Goal: Task Accomplishment & Management: Manage account settings

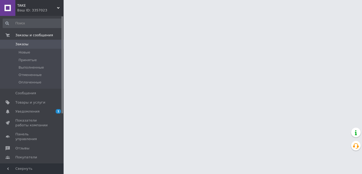
drag, startPoint x: 0, startPoint y: 0, endPoint x: 117, endPoint y: 101, distance: 154.5
click at [22, 112] on span "Уведомления" at bounding box center [27, 111] width 24 height 5
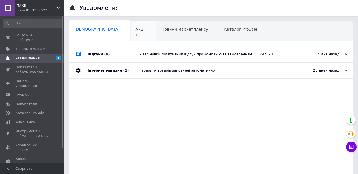
click at [135, 35] on span "1" at bounding box center [140, 35] width 10 height 4
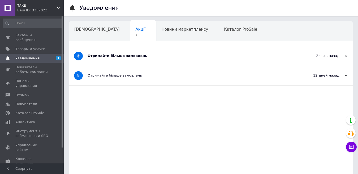
click at [144, 58] on div "Отримайте більше замовлень" at bounding box center [190, 56] width 206 height 5
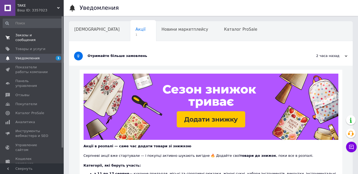
click at [31, 36] on span "Заказы и сообщения" at bounding box center [32, 38] width 34 height 10
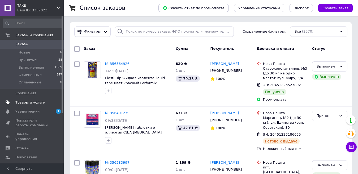
click at [34, 102] on span "Товары и услуги" at bounding box center [30, 102] width 30 height 5
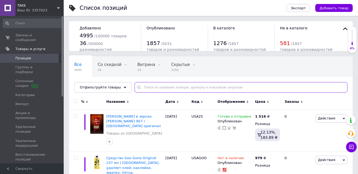
click at [151, 86] on input "text" at bounding box center [240, 87] width 213 height 11
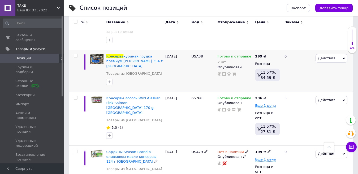
scroll to position [714, 0]
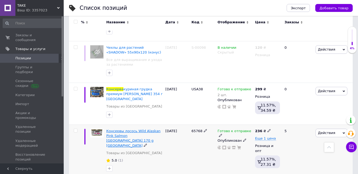
type input "консерва"
click at [129, 129] on span "Консервы лосось Wild Alaskan Pink Salmon Kirkland 170 g США" at bounding box center [133, 138] width 54 height 19
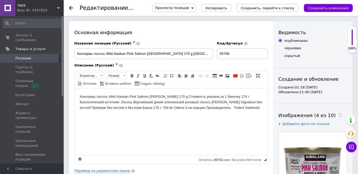
click at [135, 105] on body "Консервы лосось Wild Alaskan Pink Salmon Kirkland 170 g Стоимость указана за 1 …" at bounding box center [171, 102] width 182 height 16
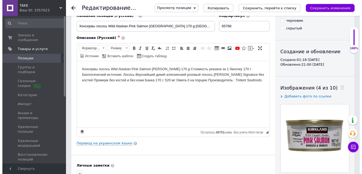
scroll to position [53, 0]
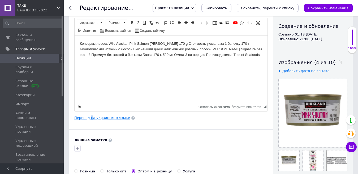
click at [90, 117] on link "Перевод на украинском языке" at bounding box center [102, 118] width 56 height 4
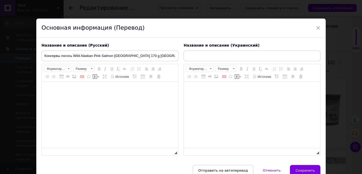
type input "Консерви лосось Wild Alaskan Pink Salmon [PERSON_NAME] 170 g"
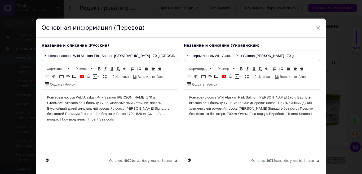
scroll to position [0, 0]
click at [217, 113] on body "Консерви лосось Wild Alaskan Pink Salmon Kirkland 170 g Вартість вказана за 1 б…" at bounding box center [252, 106] width 126 height 22
click at [211, 112] on body "Консерви лосось Wild Alaskan Pink Salmon Kirkland 170 g Вартість вказана за 1 б…" at bounding box center [252, 106] width 126 height 22
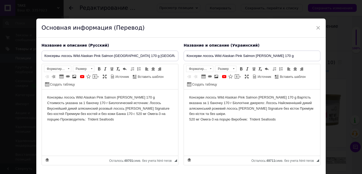
click at [231, 118] on body "Консерви лосось Wild Alaskan Pink Salmon Kirkland 170 g Вартість вказана за 1 б…" at bounding box center [252, 109] width 126 height 28
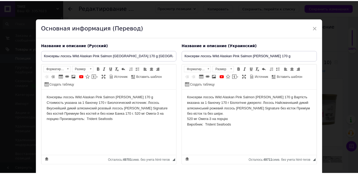
scroll to position [35, 0]
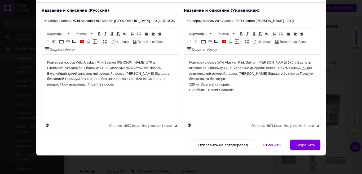
drag, startPoint x: 311, startPoint y: 145, endPoint x: 301, endPoint y: 31, distance: 114.4
click at [310, 144] on span "Сохранить" at bounding box center [304, 145] width 19 height 4
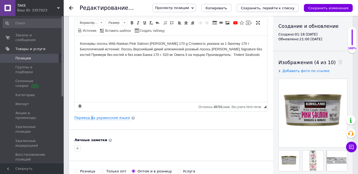
click at [272, 7] on icon "Сохранить, перейти к списку" at bounding box center [268, 8] width 54 height 4
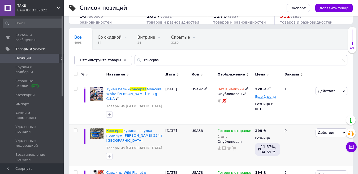
scroll to position [53, 0]
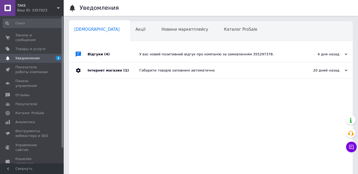
click at [51, 9] on div "Ваш ID: 3357023" at bounding box center [40, 10] width 46 height 5
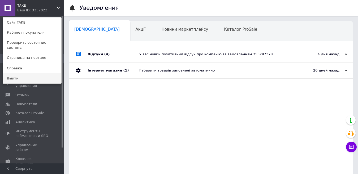
click at [29, 73] on link "Выйти" at bounding box center [32, 78] width 58 height 10
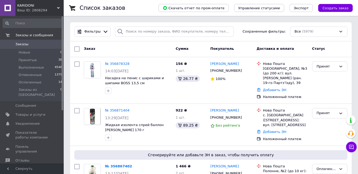
click at [352, 147] on icon at bounding box center [350, 146] width 5 height 5
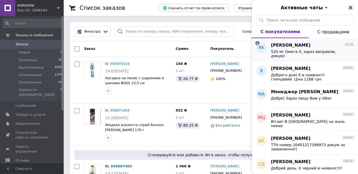
click at [302, 46] on span "[PERSON_NAME]" at bounding box center [290, 45] width 39 height 6
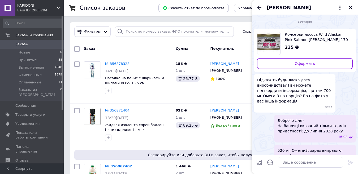
scroll to position [4, 0]
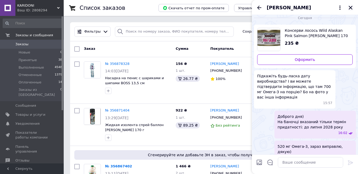
click at [349, 7] on icon "Закрыть" at bounding box center [350, 8] width 4 height 4
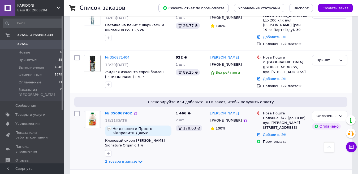
scroll to position [186, 0]
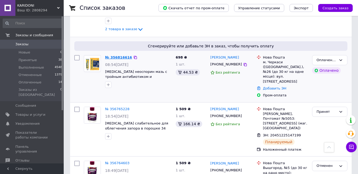
click at [114, 55] on link "№ 356816616" at bounding box center [118, 57] width 27 height 4
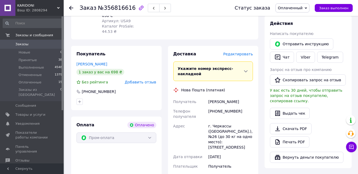
scroll to position [106, 0]
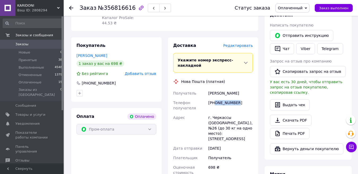
drag, startPoint x: 236, startPoint y: 97, endPoint x: 215, endPoint y: 96, distance: 20.9
click at [215, 98] on div "[PHONE_NUMBER]" at bounding box center [230, 105] width 47 height 15
copy div "0935753582"
drag, startPoint x: 220, startPoint y: 87, endPoint x: 206, endPoint y: 87, distance: 14.0
click at [206, 89] on div "Получатель [PERSON_NAME] Телефон получателя [PHONE_NUMBER] Адрес г. Черкассы ([…" at bounding box center [213, 133] width 82 height 89
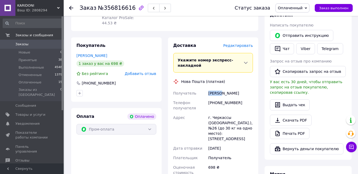
copy div "Получатель [PERSON_NAME]"
drag, startPoint x: 240, startPoint y: 89, endPoint x: 222, endPoint y: 89, distance: 18.3
click at [222, 89] on div "[PERSON_NAME]" at bounding box center [230, 94] width 47 height 10
copy div "[PERSON_NAME]"
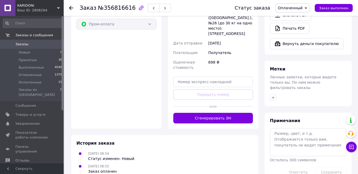
scroll to position [212, 0]
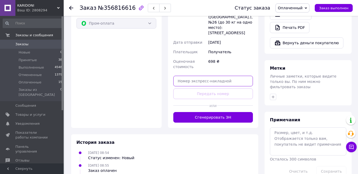
paste input "20451225237895"
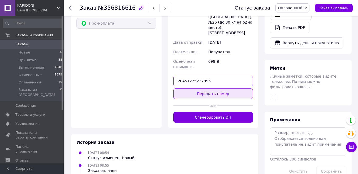
type input "20451225237895"
click at [206, 89] on button "Передать номер" at bounding box center [213, 94] width 80 height 11
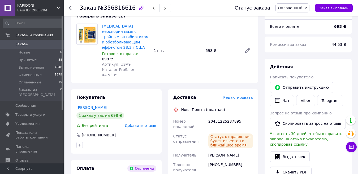
scroll to position [53, 0]
